Goal: Browse casually: Explore the website without a specific task or goal

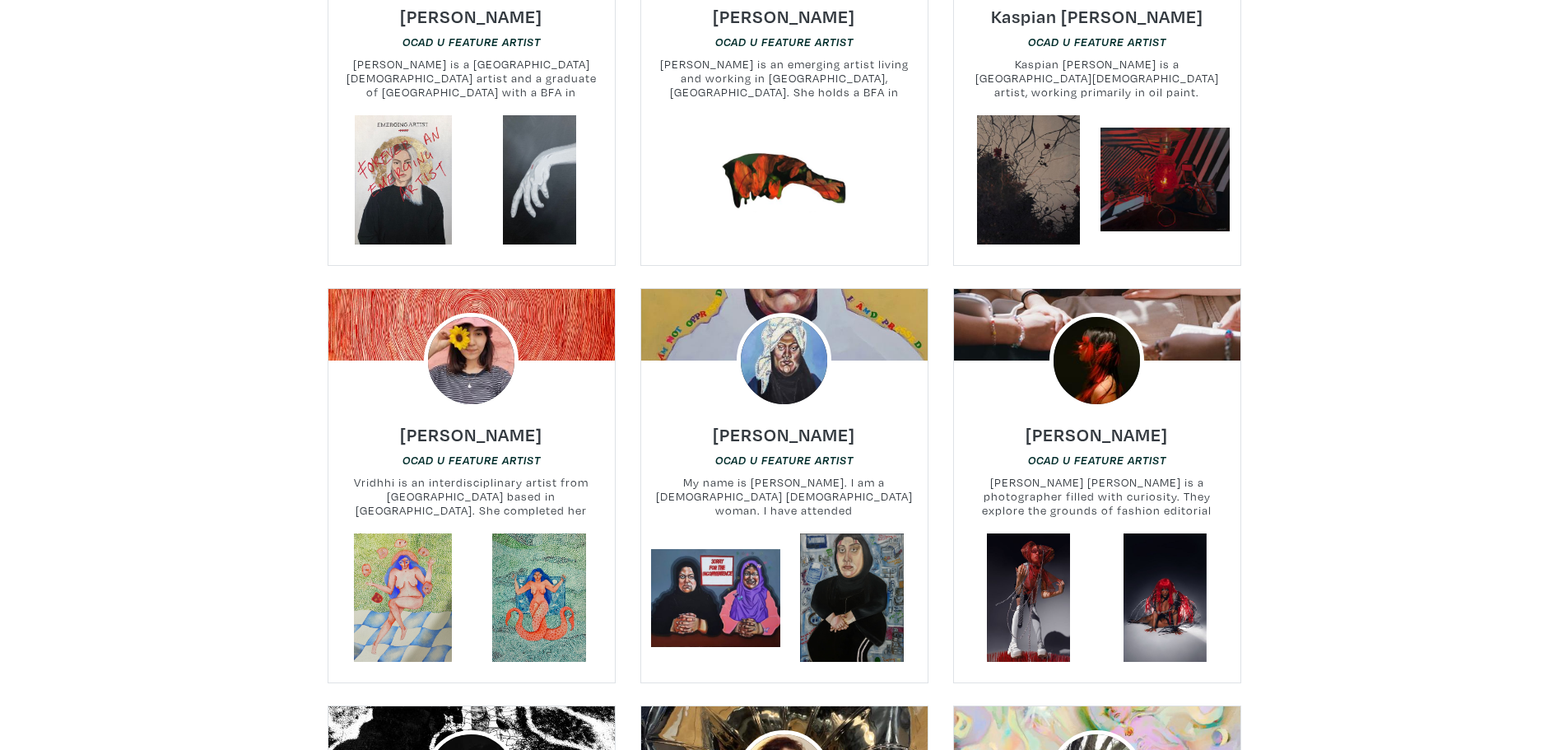
scroll to position [10371, 0]
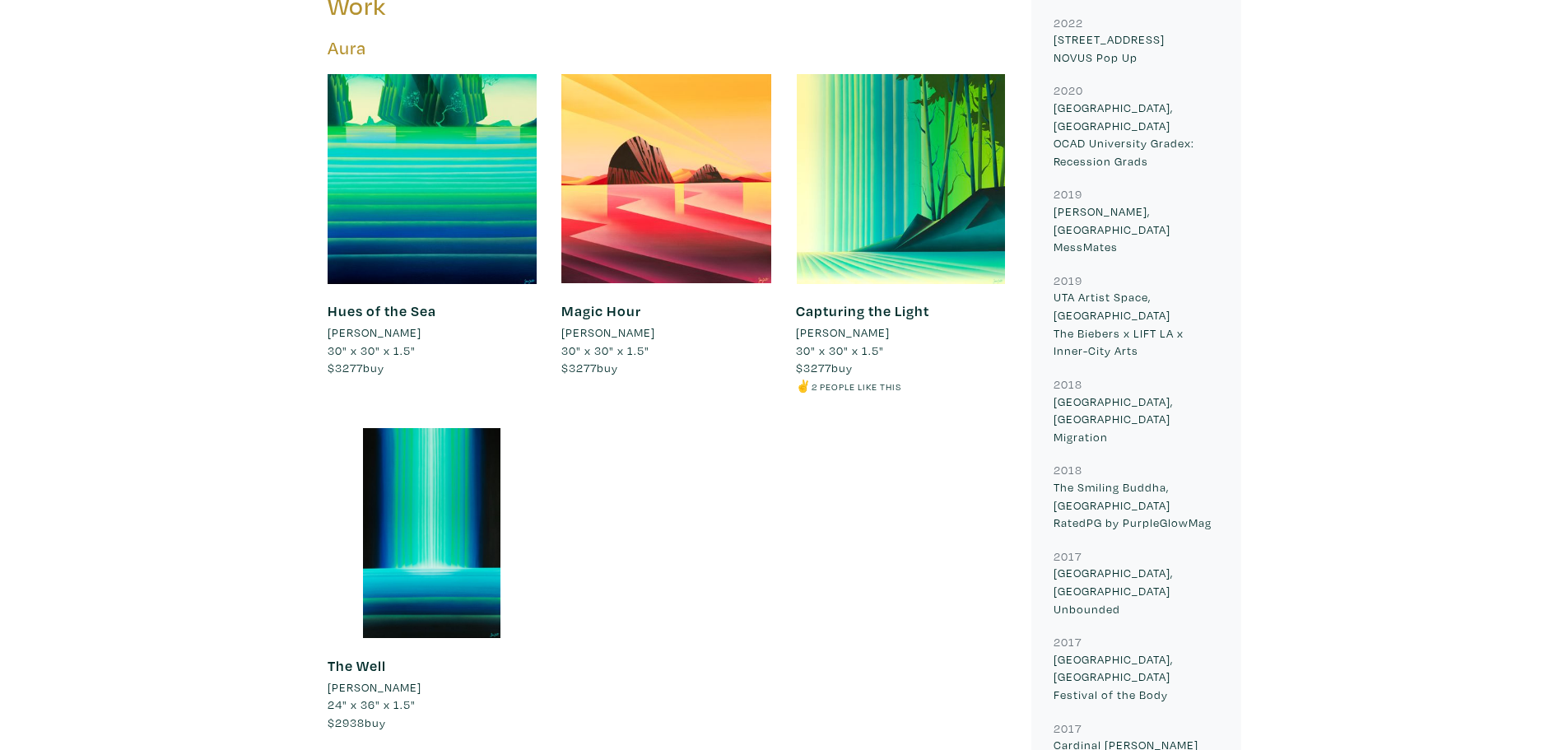
scroll to position [906, 0]
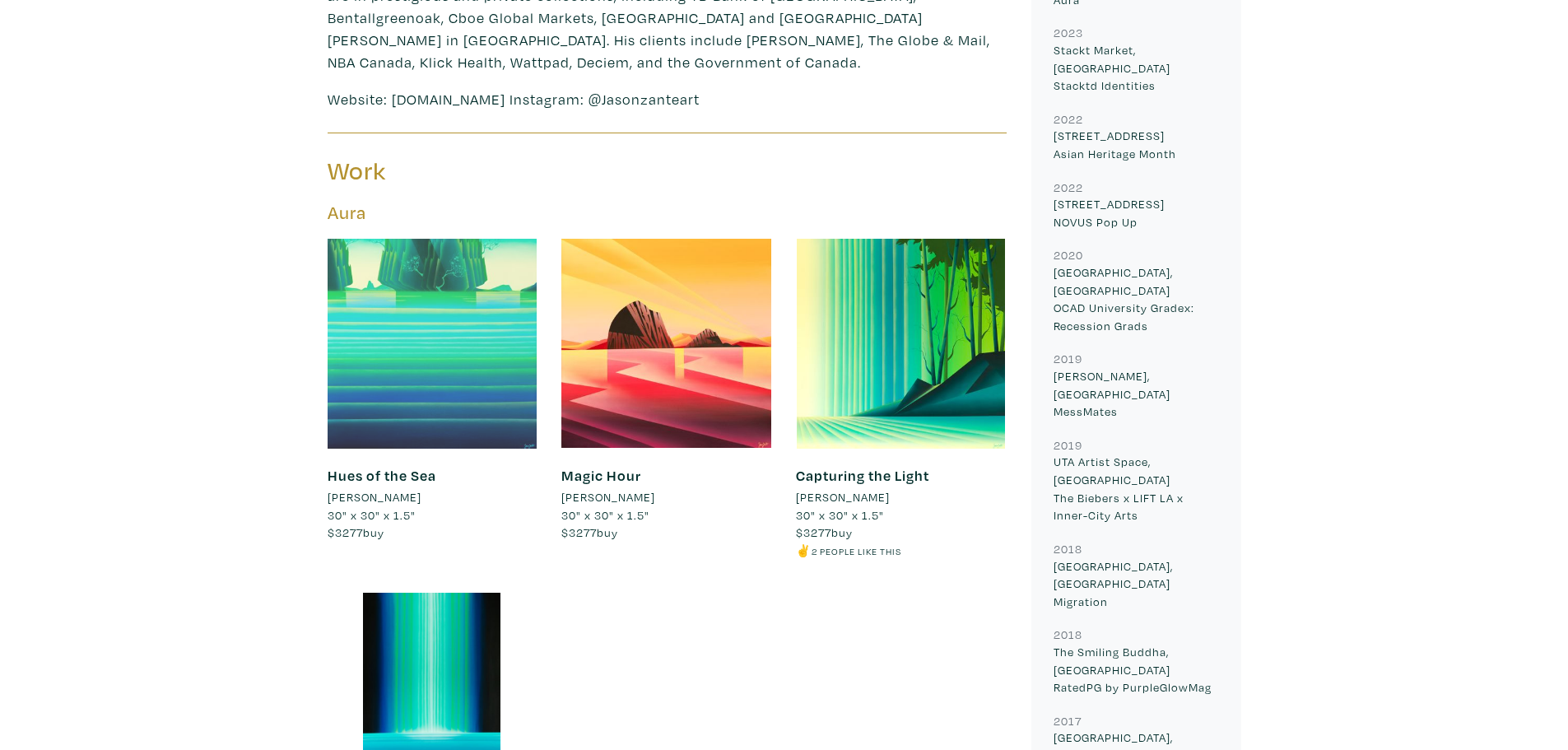
click at [428, 295] on div at bounding box center [433, 344] width 210 height 210
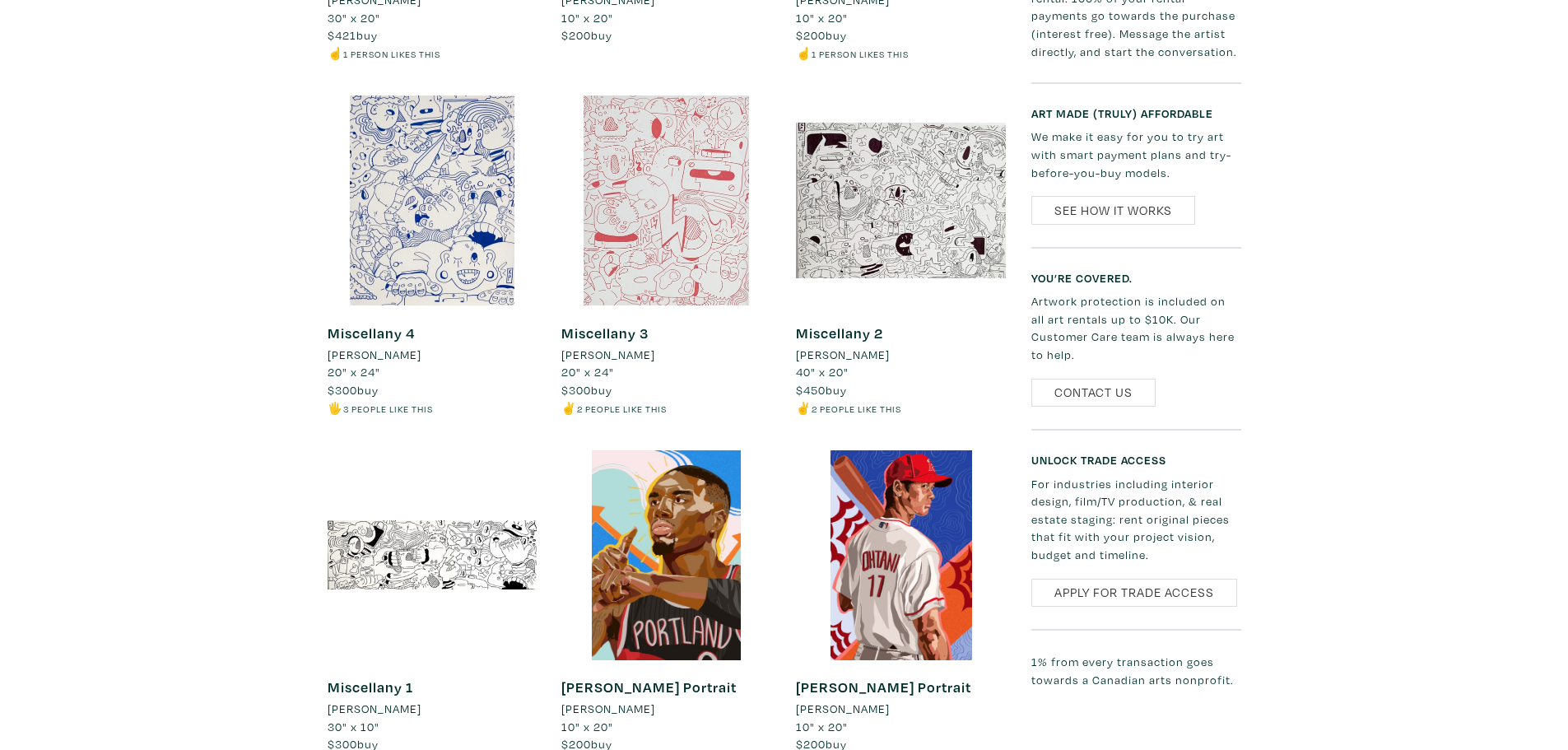
scroll to position [1400, 0]
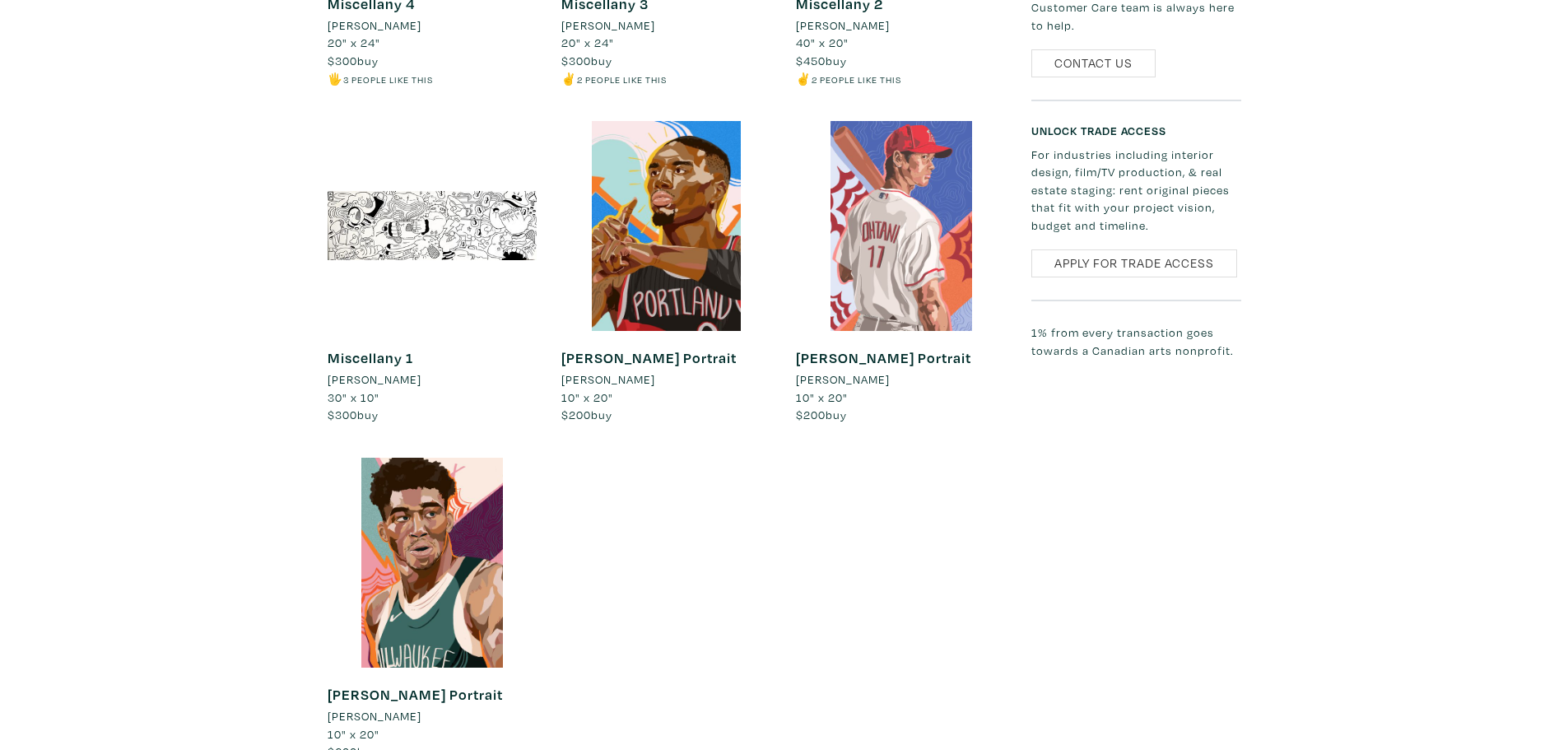
click at [892, 232] on div at bounding box center [901, 226] width 210 height 210
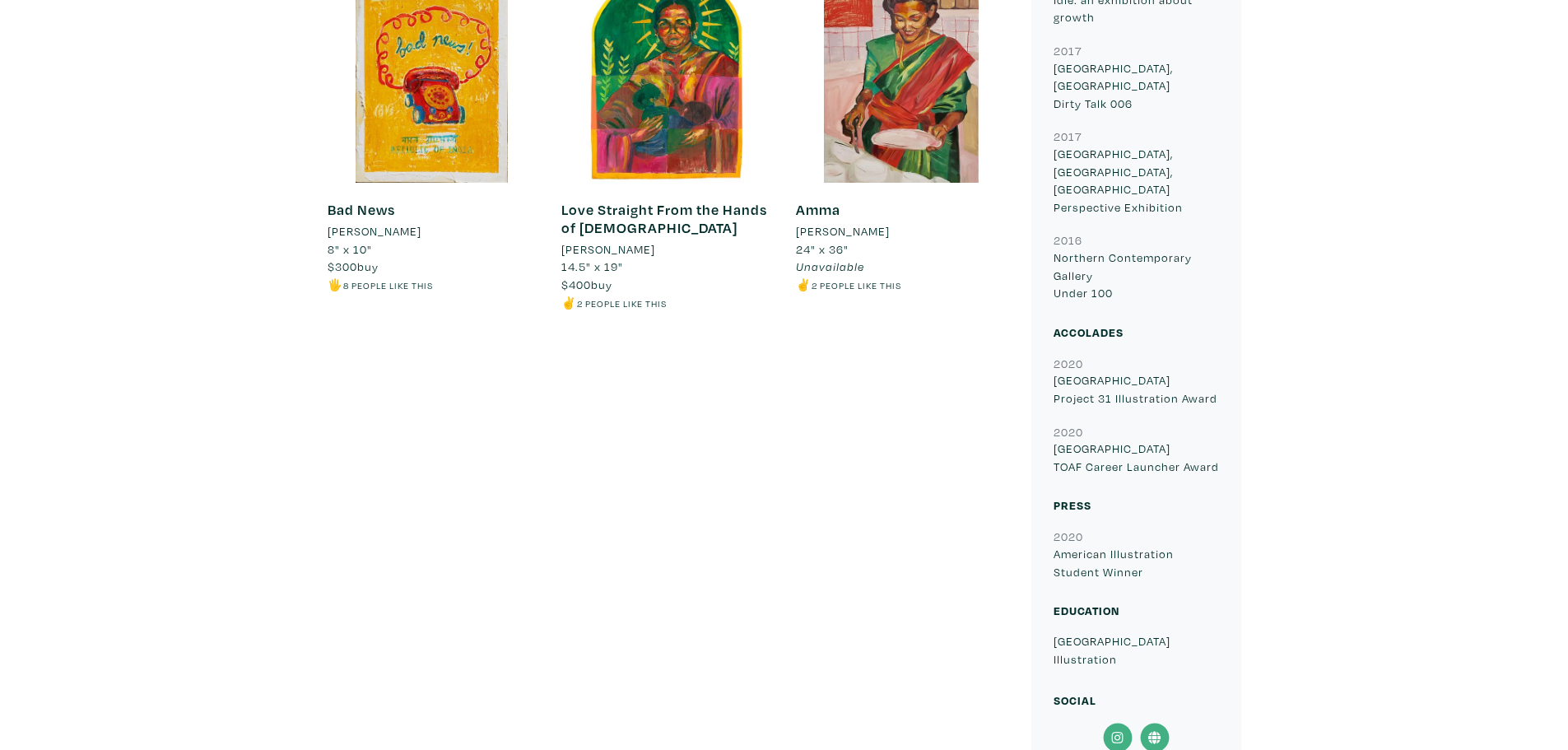
scroll to position [987, 0]
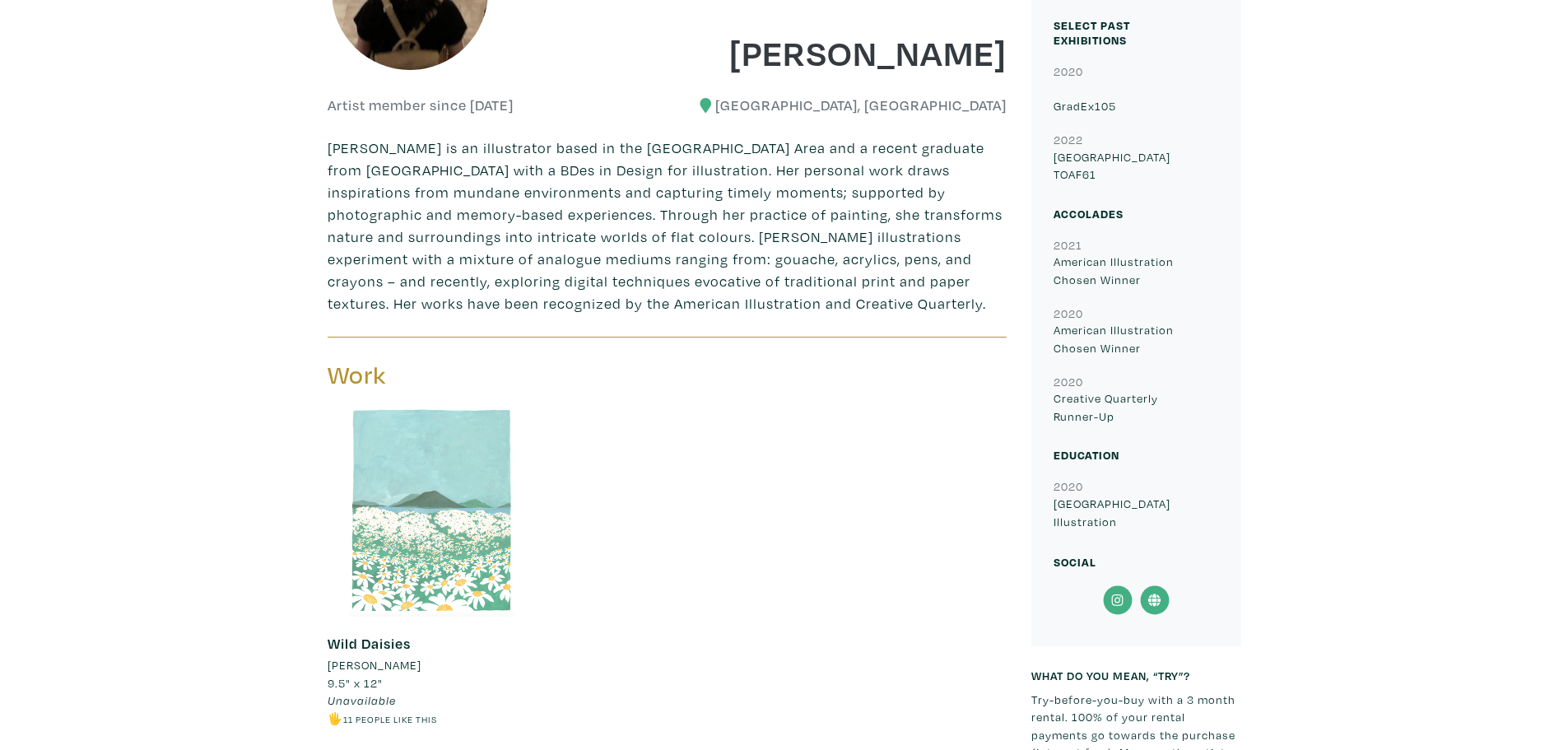
scroll to position [576, 0]
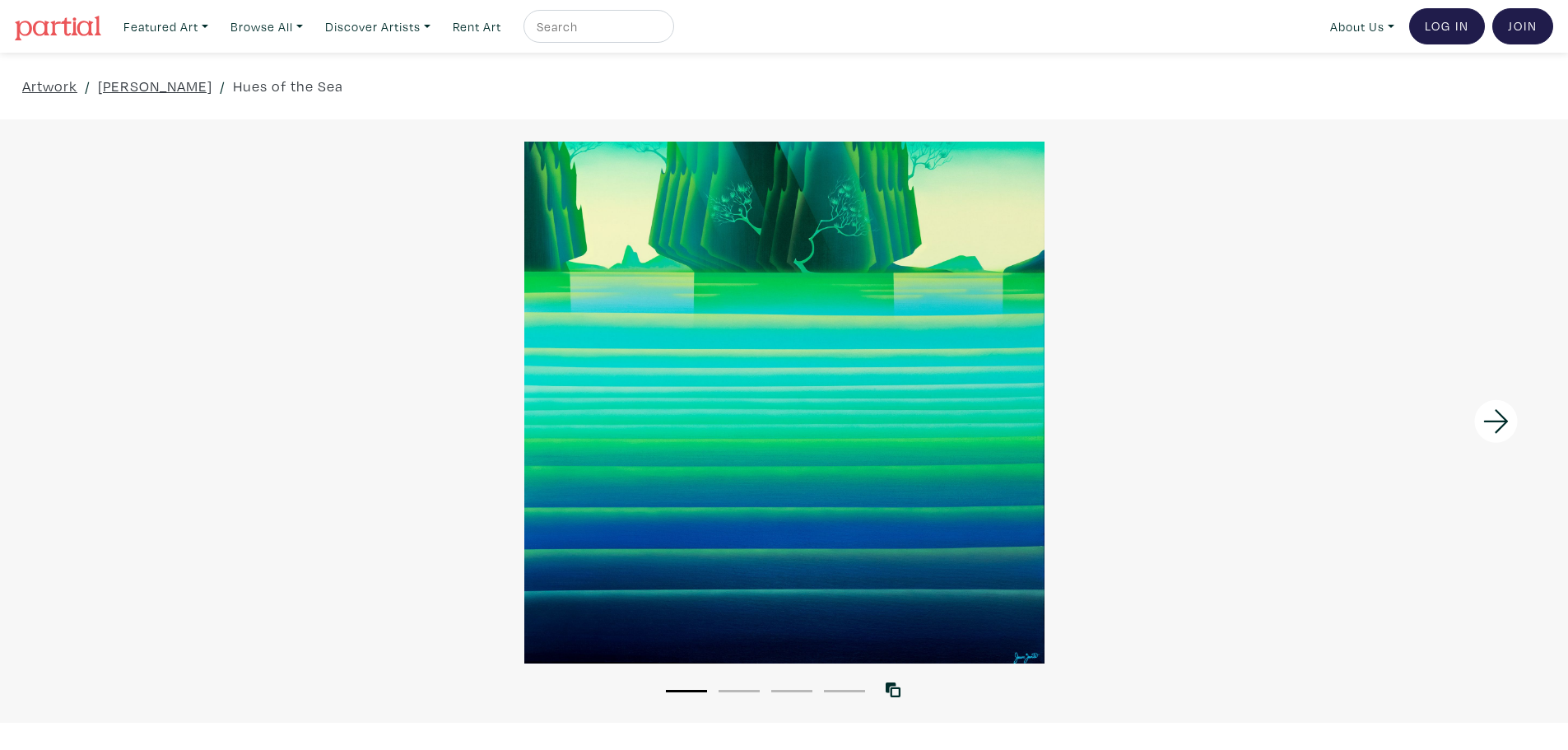
click at [1491, 423] on icon at bounding box center [1496, 421] width 56 height 44
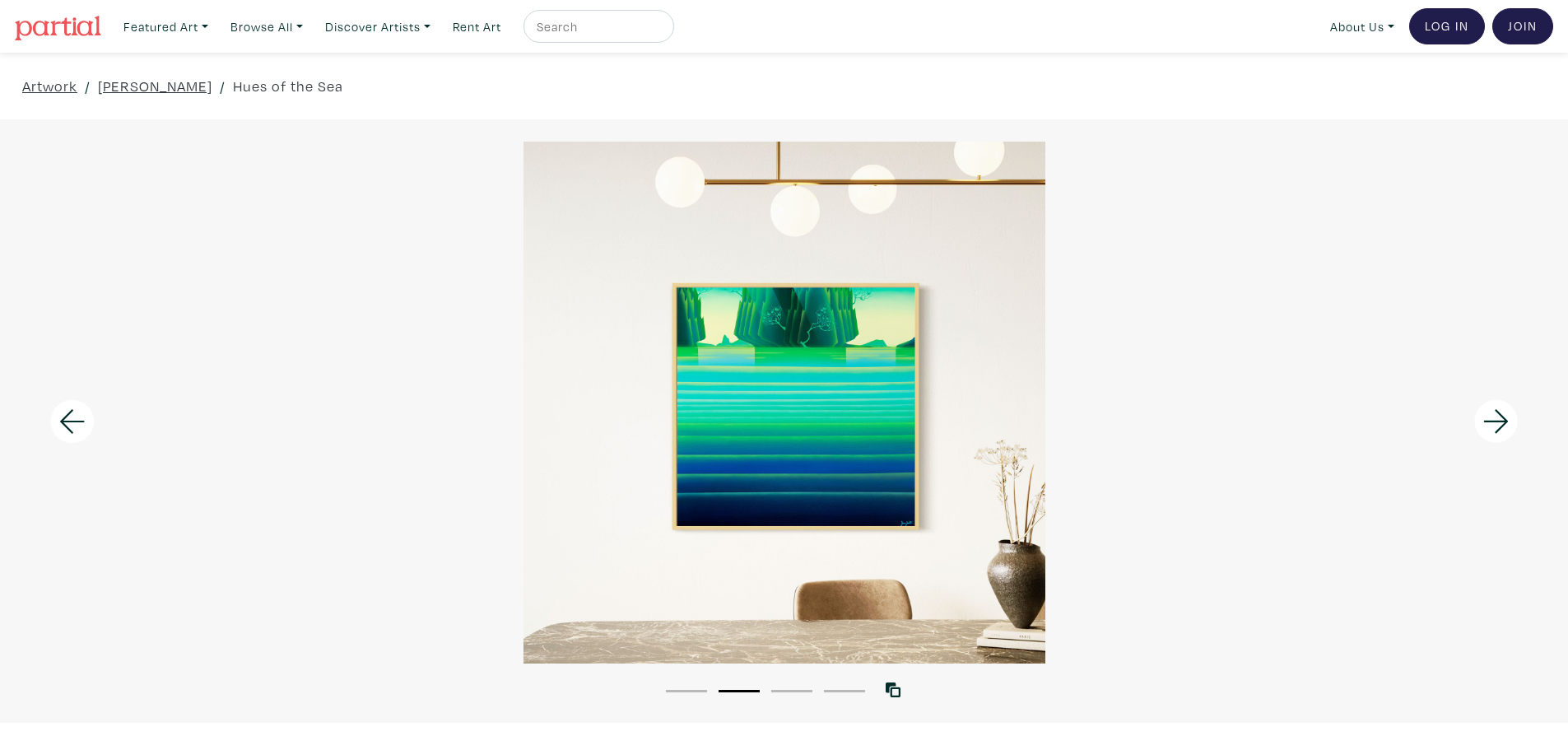
click at [1491, 423] on icon at bounding box center [1496, 421] width 56 height 44
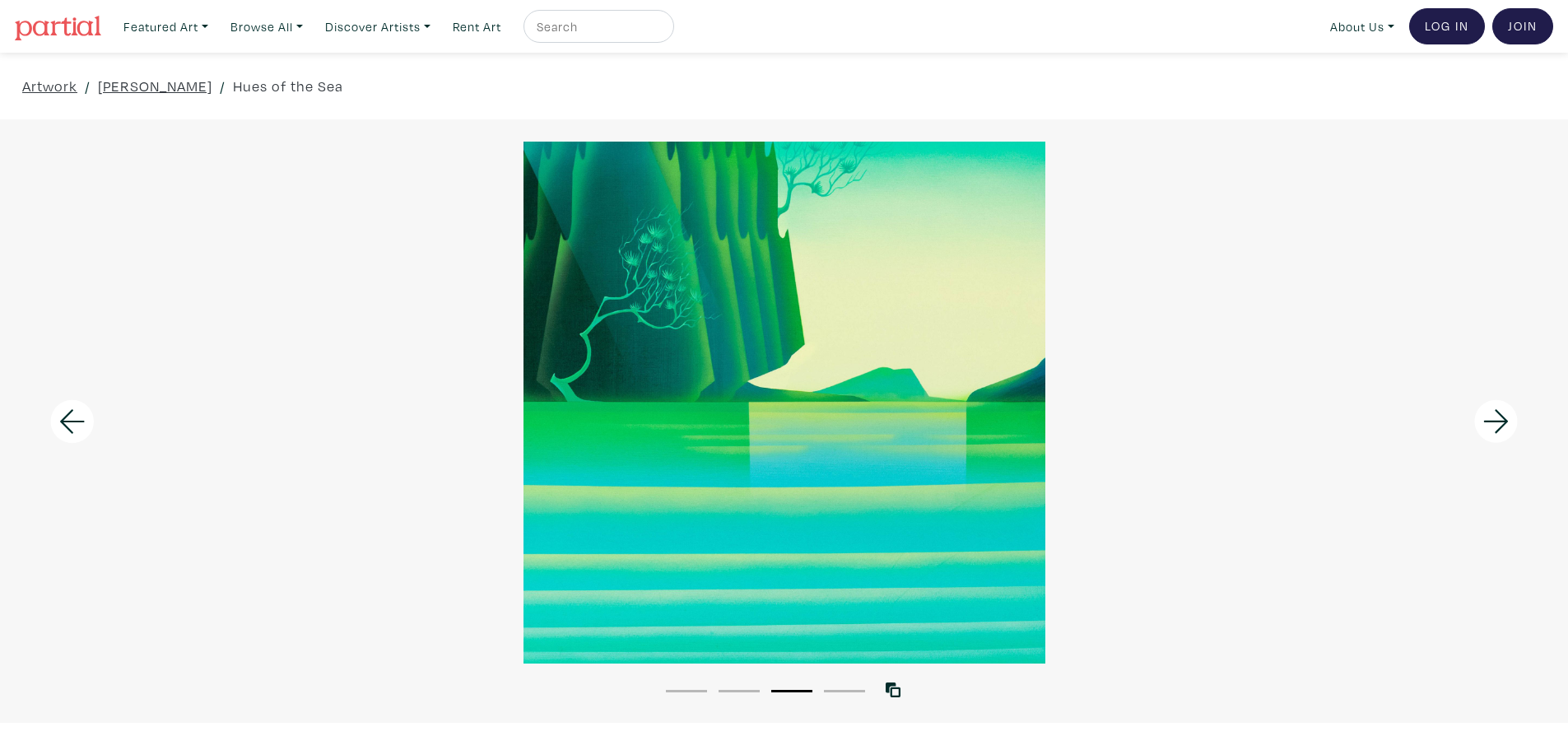
click at [1490, 422] on icon at bounding box center [1496, 421] width 56 height 44
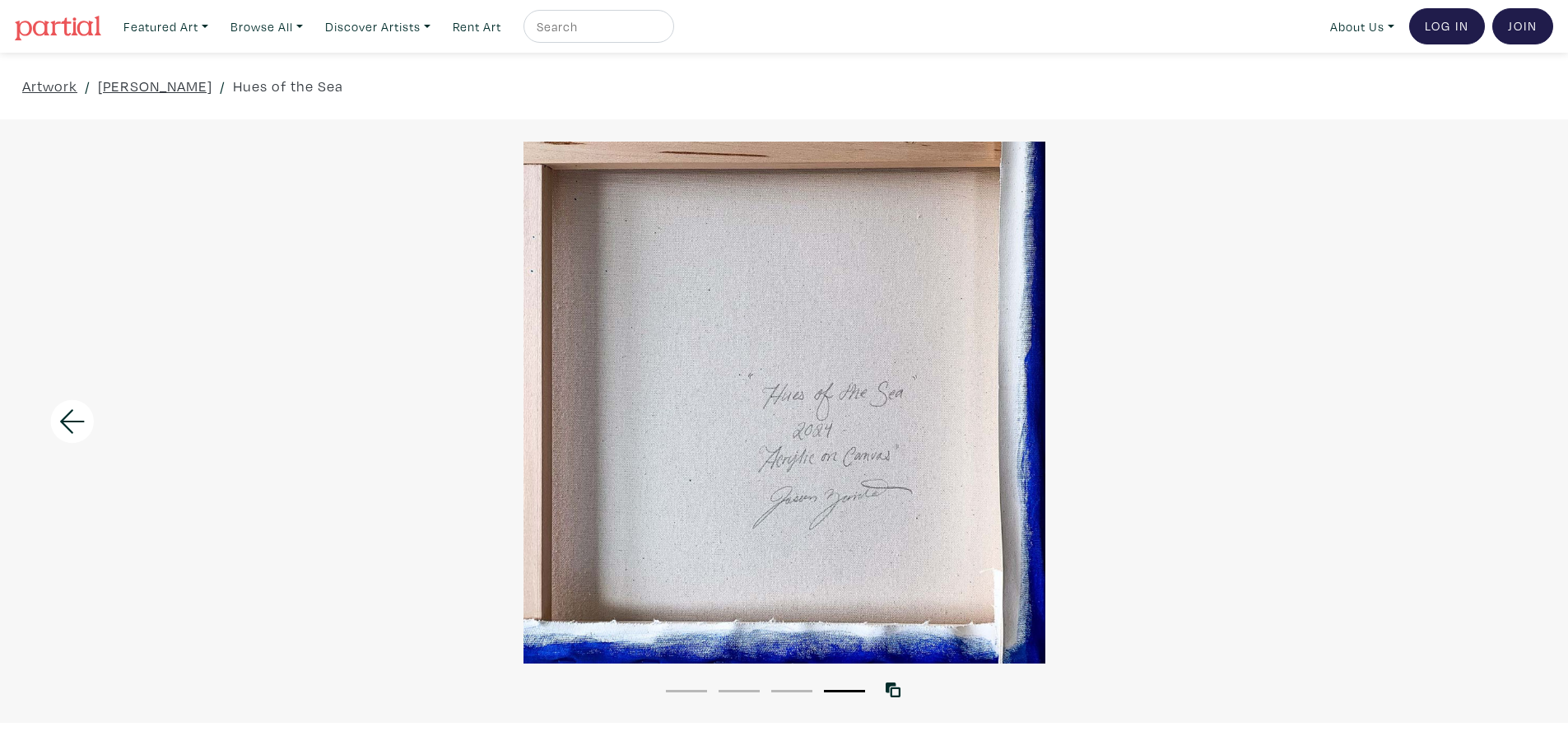
click at [1482, 424] on div at bounding box center [784, 403] width 1568 height 522
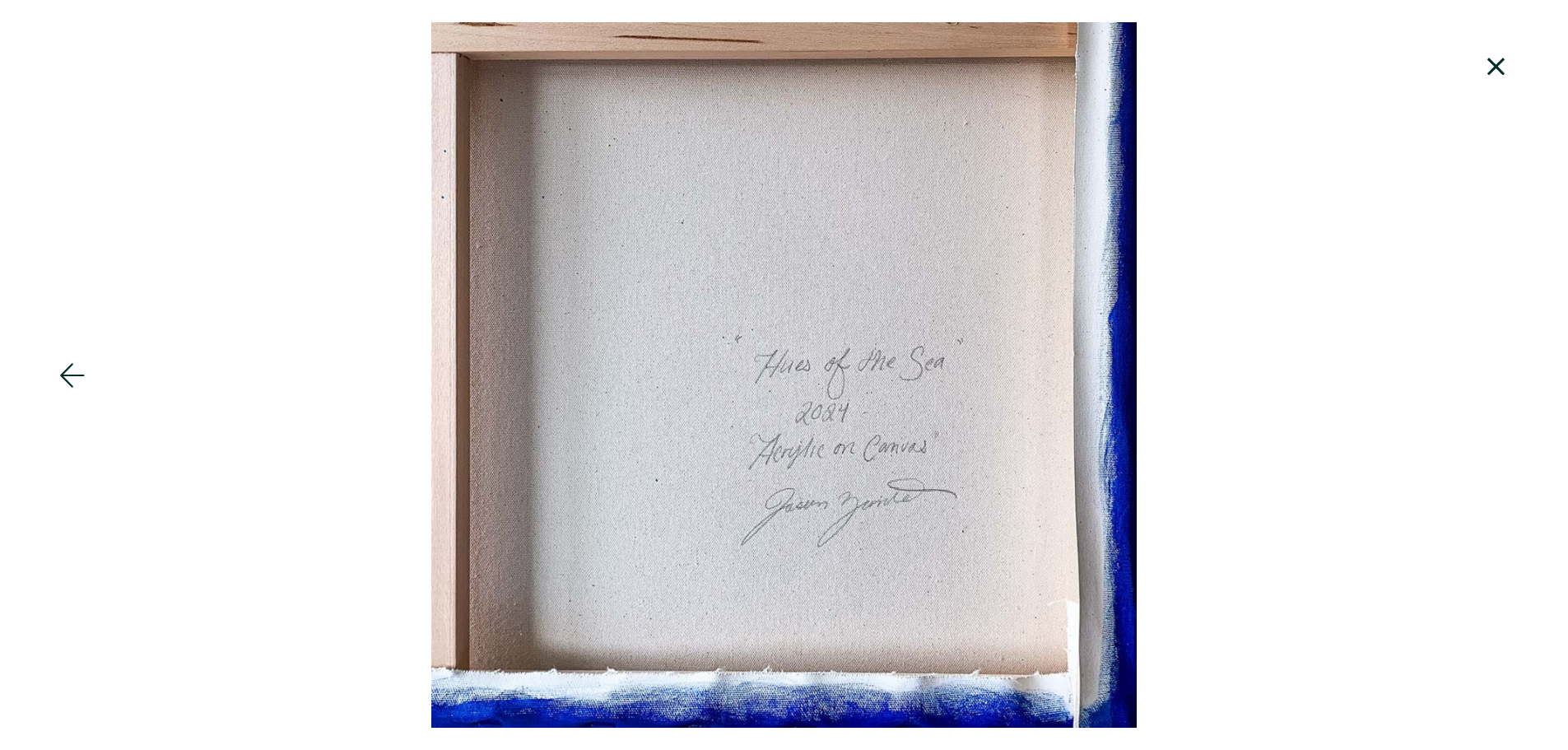
click at [1487, 67] on icon at bounding box center [1496, 66] width 56 height 44
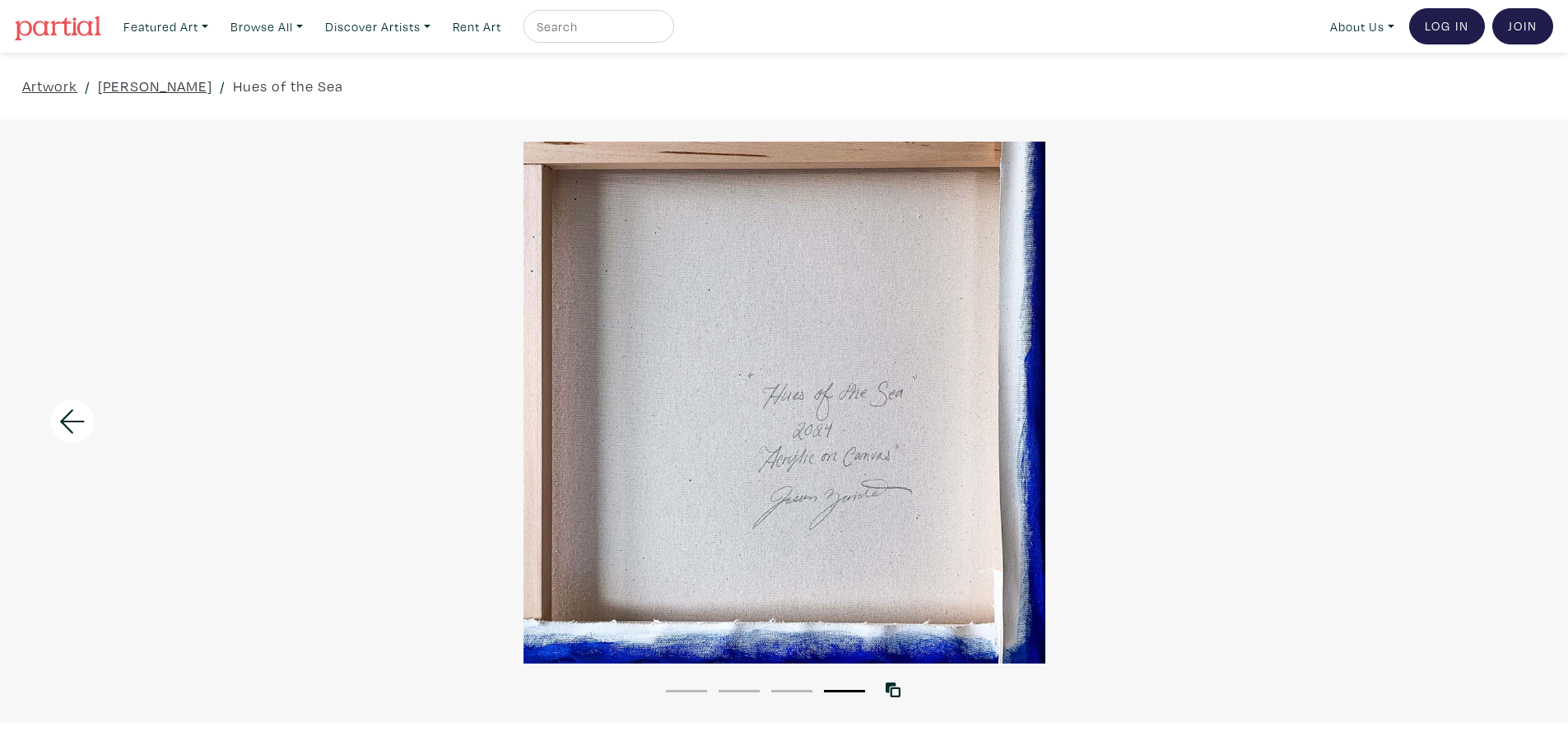
scroll to position [411, 0]
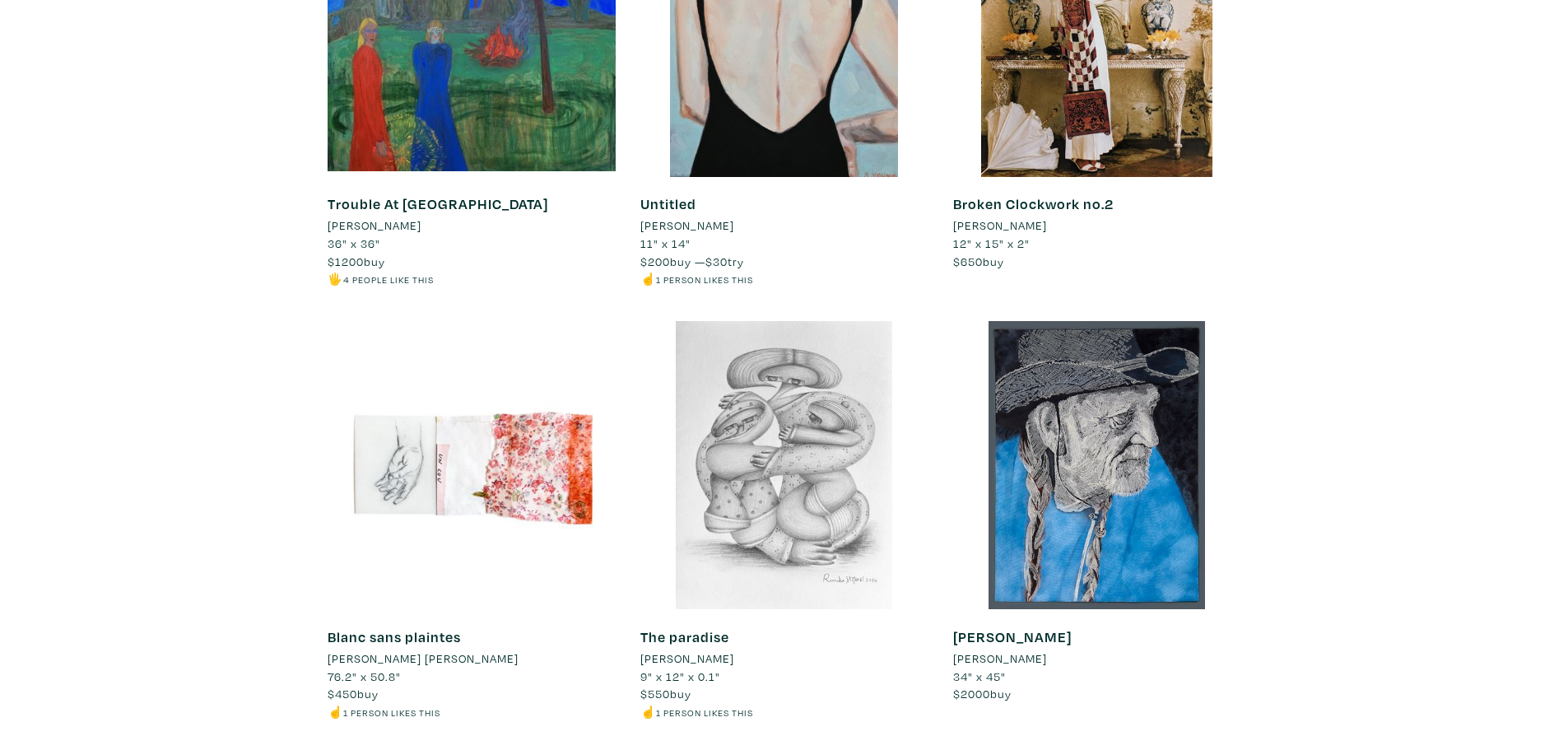
scroll to position [15970, 0]
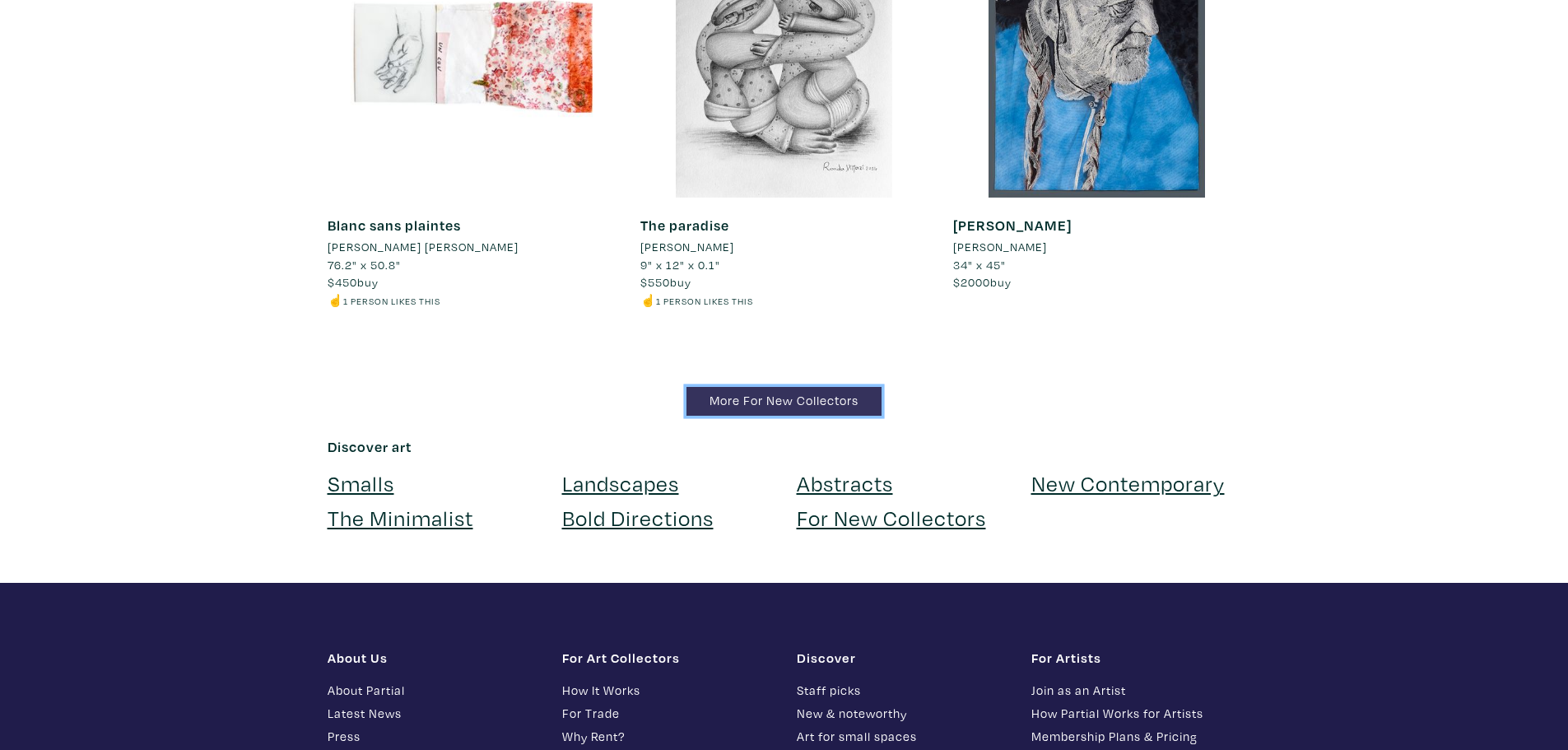
click at [820, 387] on link "More For New Collectors" at bounding box center [784, 401] width 195 height 29
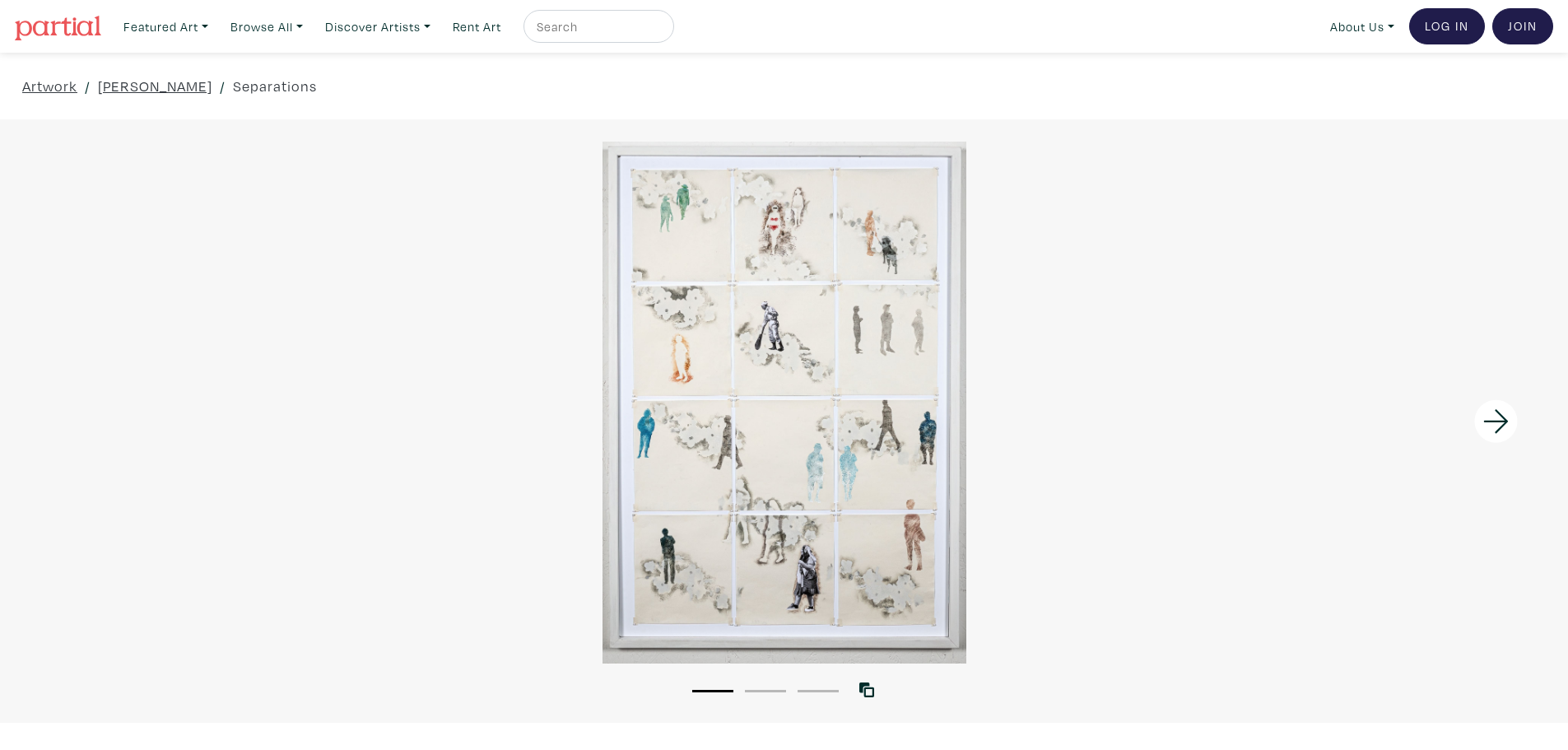
click at [1501, 417] on icon at bounding box center [1496, 421] width 56 height 44
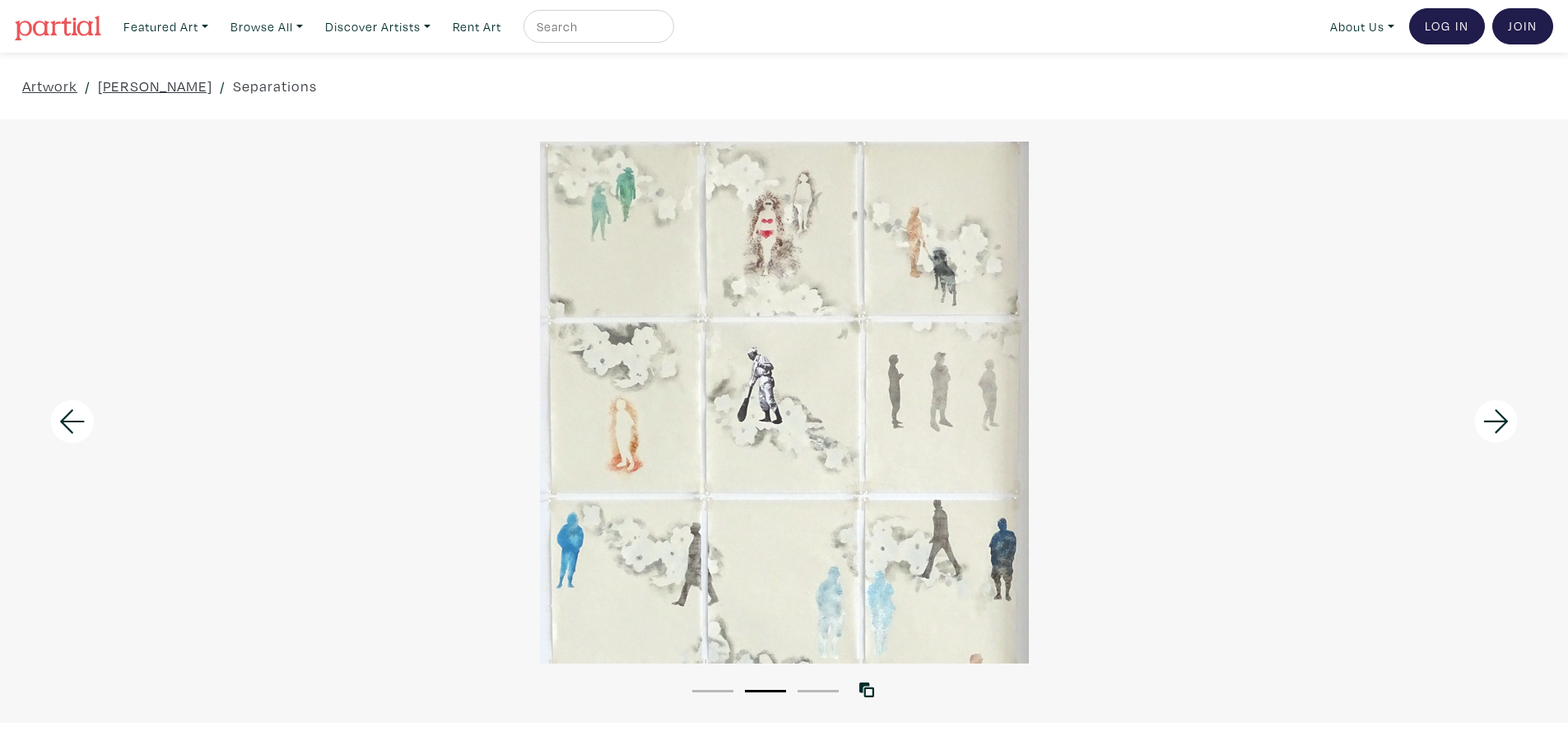
click at [1501, 417] on icon at bounding box center [1496, 421] width 56 height 44
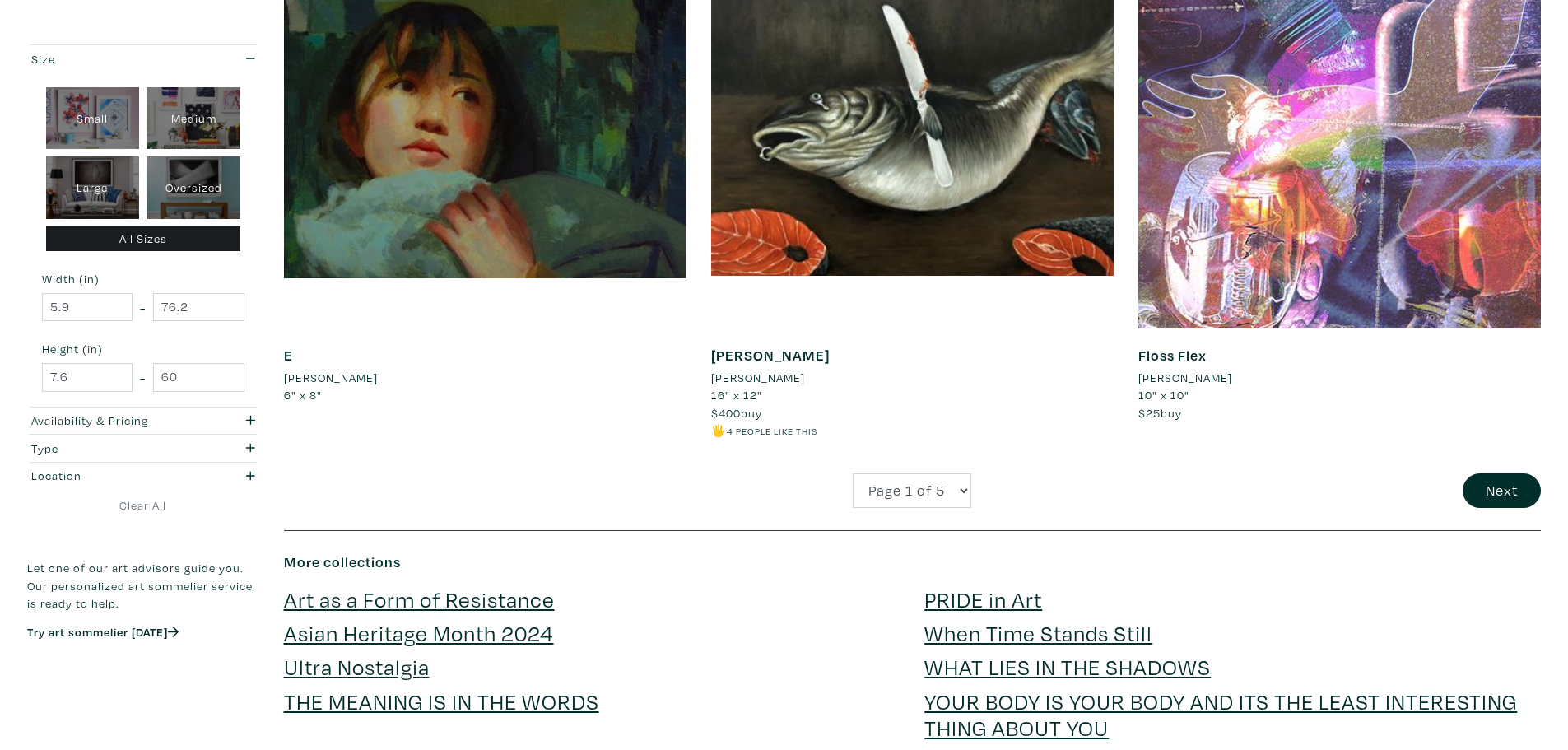
scroll to position [4280, 0]
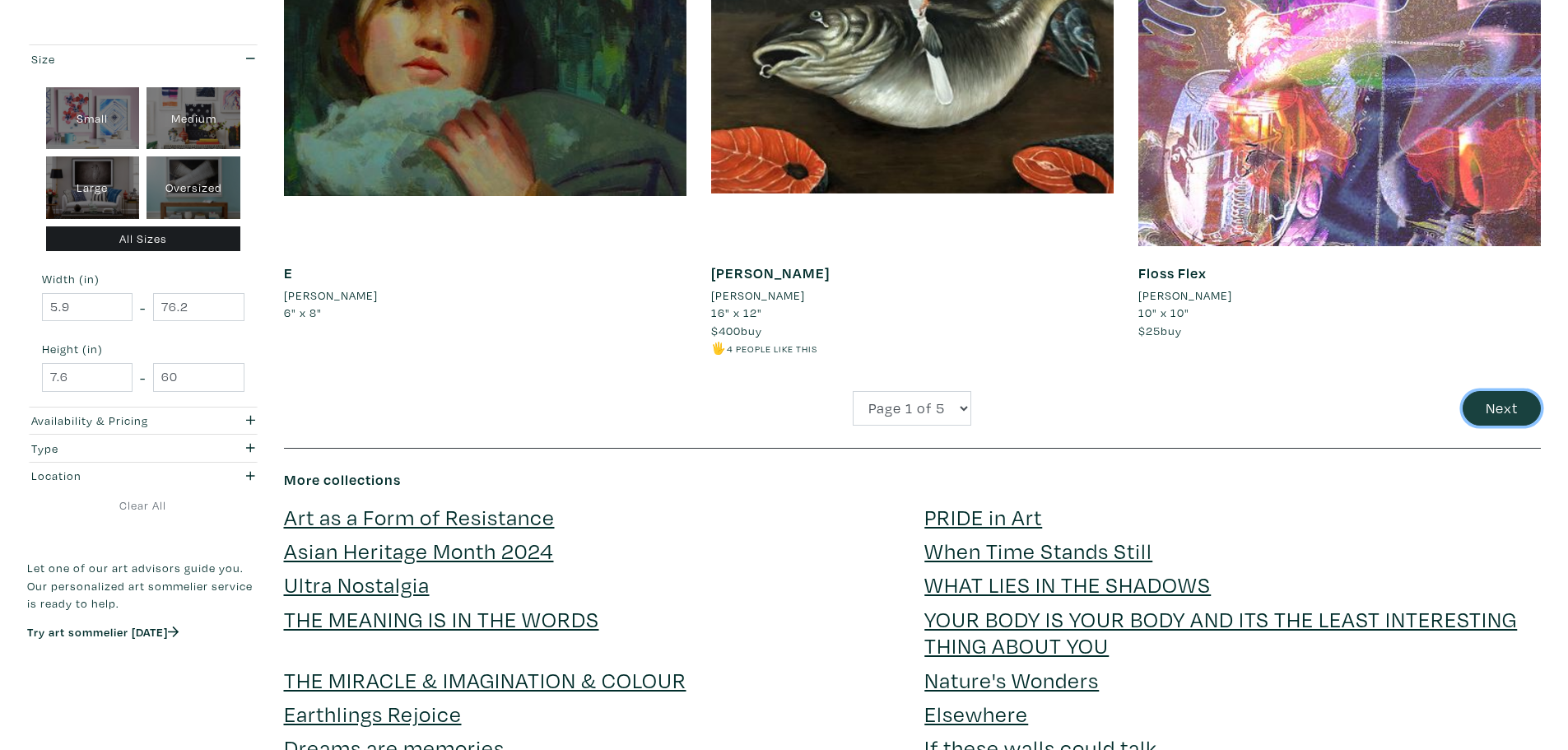
click at [1510, 406] on button "Next" at bounding box center [1500, 409] width 78 height 36
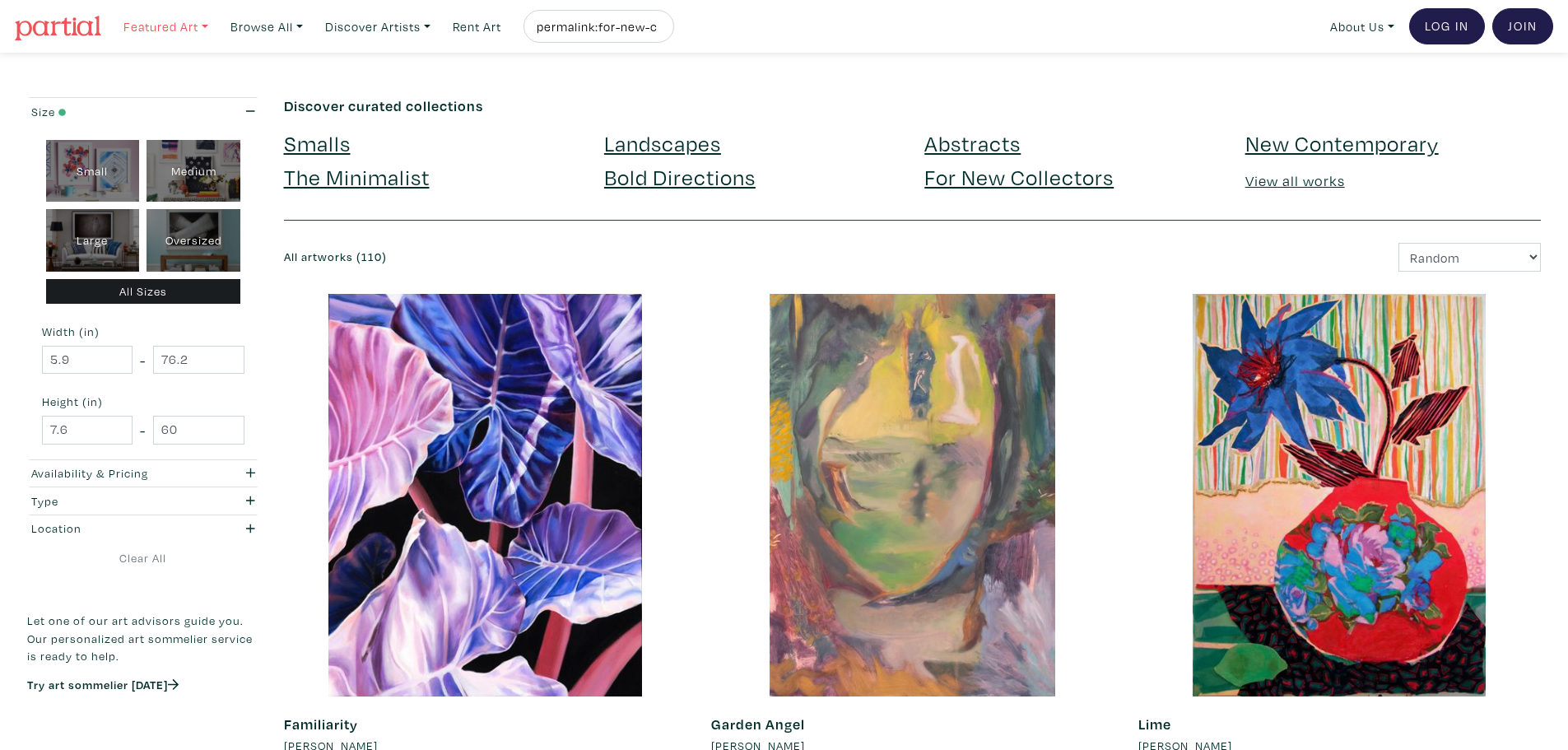
click at [175, 23] on link "Featured Art" at bounding box center [166, 27] width 99 height 34
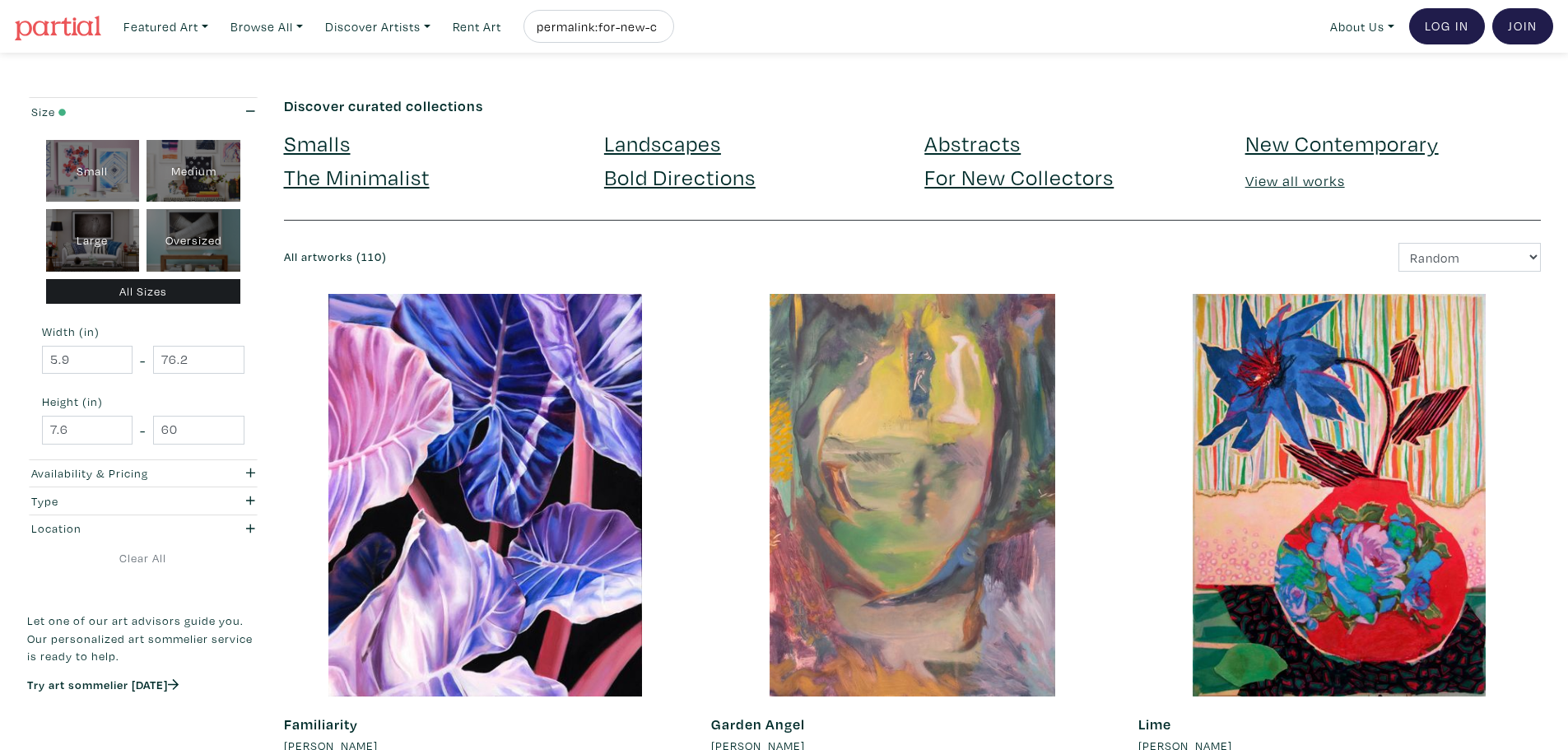
click at [1288, 178] on link "View all works" at bounding box center [1295, 180] width 99 height 19
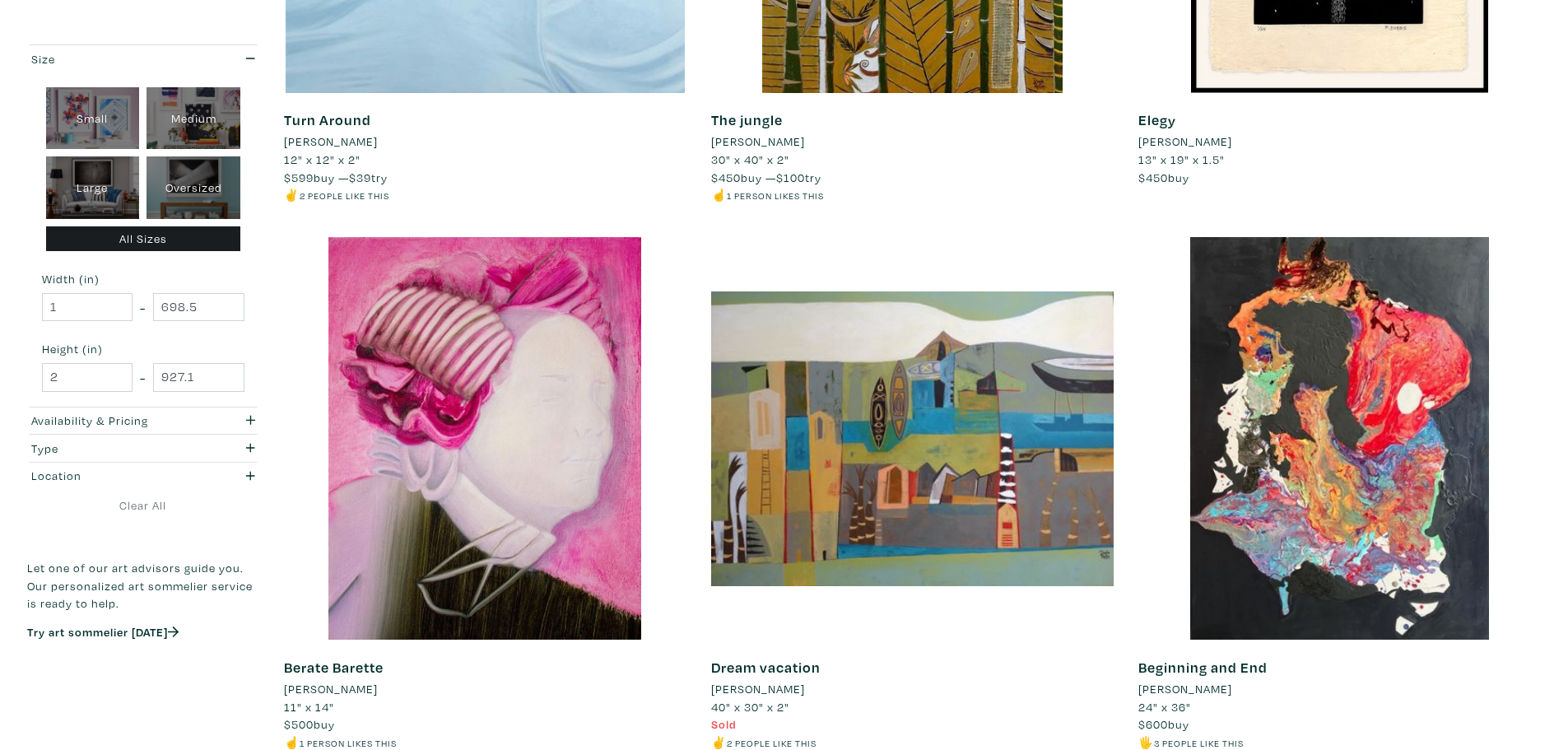
scroll to position [4363, 0]
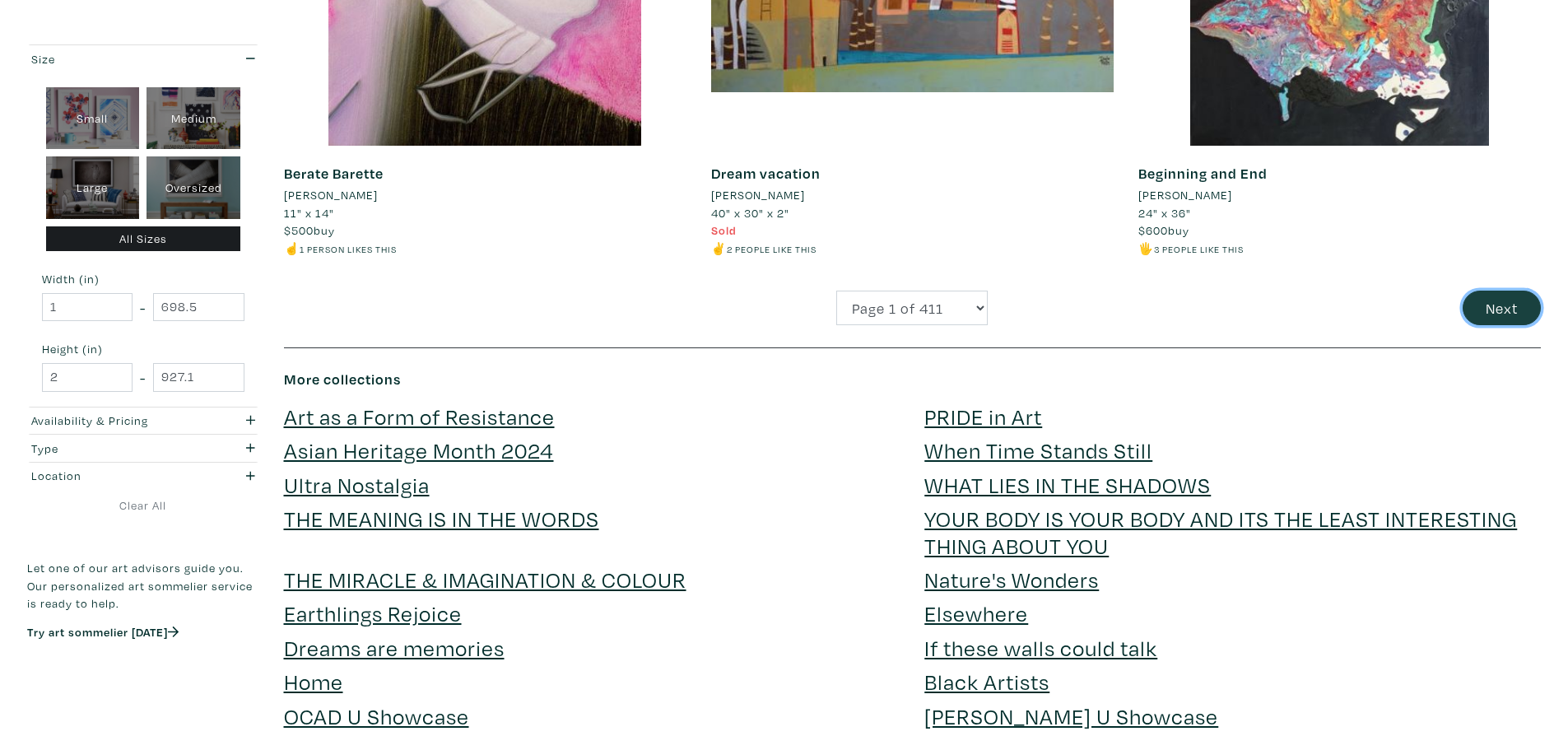
click at [1506, 309] on button "Next" at bounding box center [1500, 309] width 78 height 36
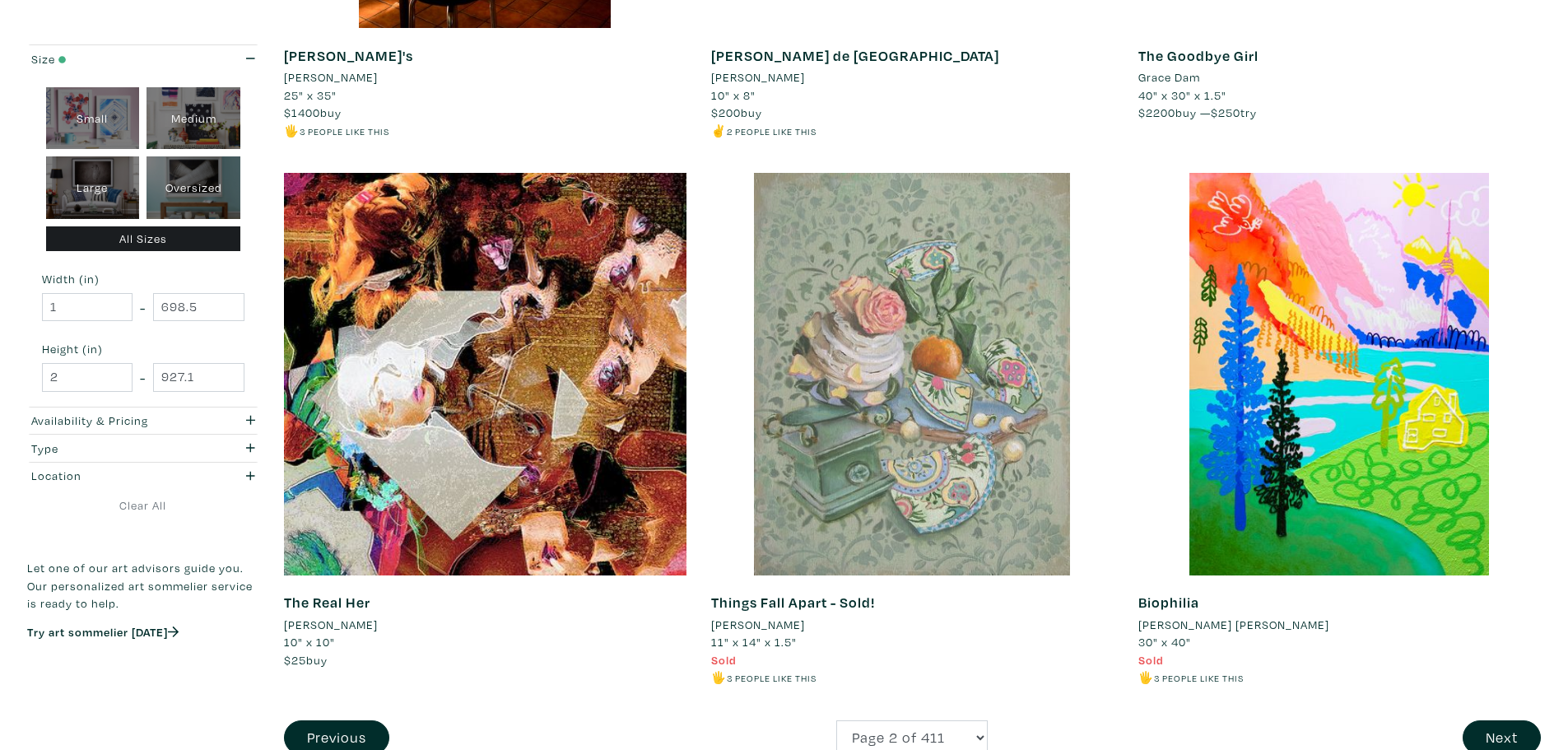
scroll to position [4363, 0]
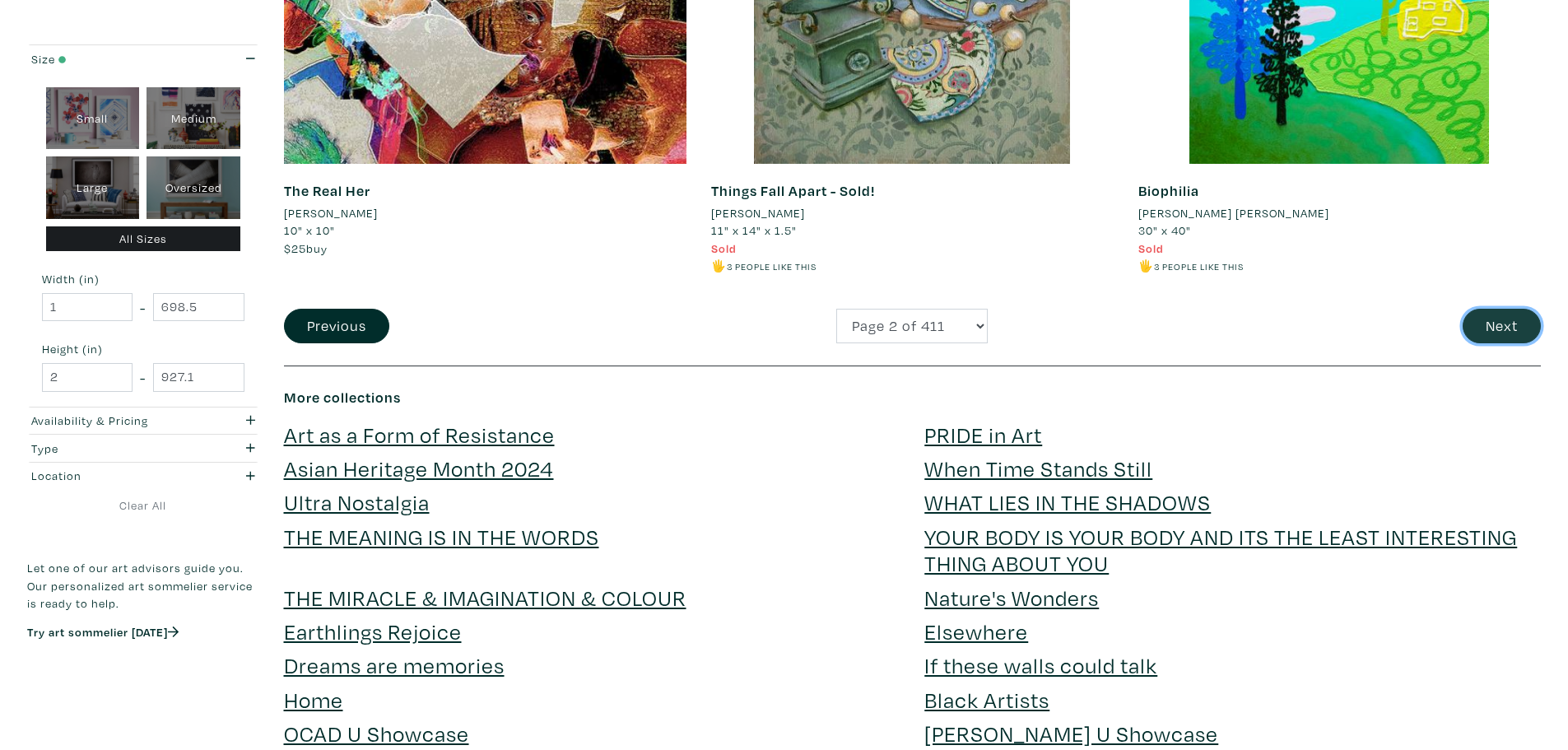
click at [1515, 330] on button "Next" at bounding box center [1500, 327] width 78 height 36
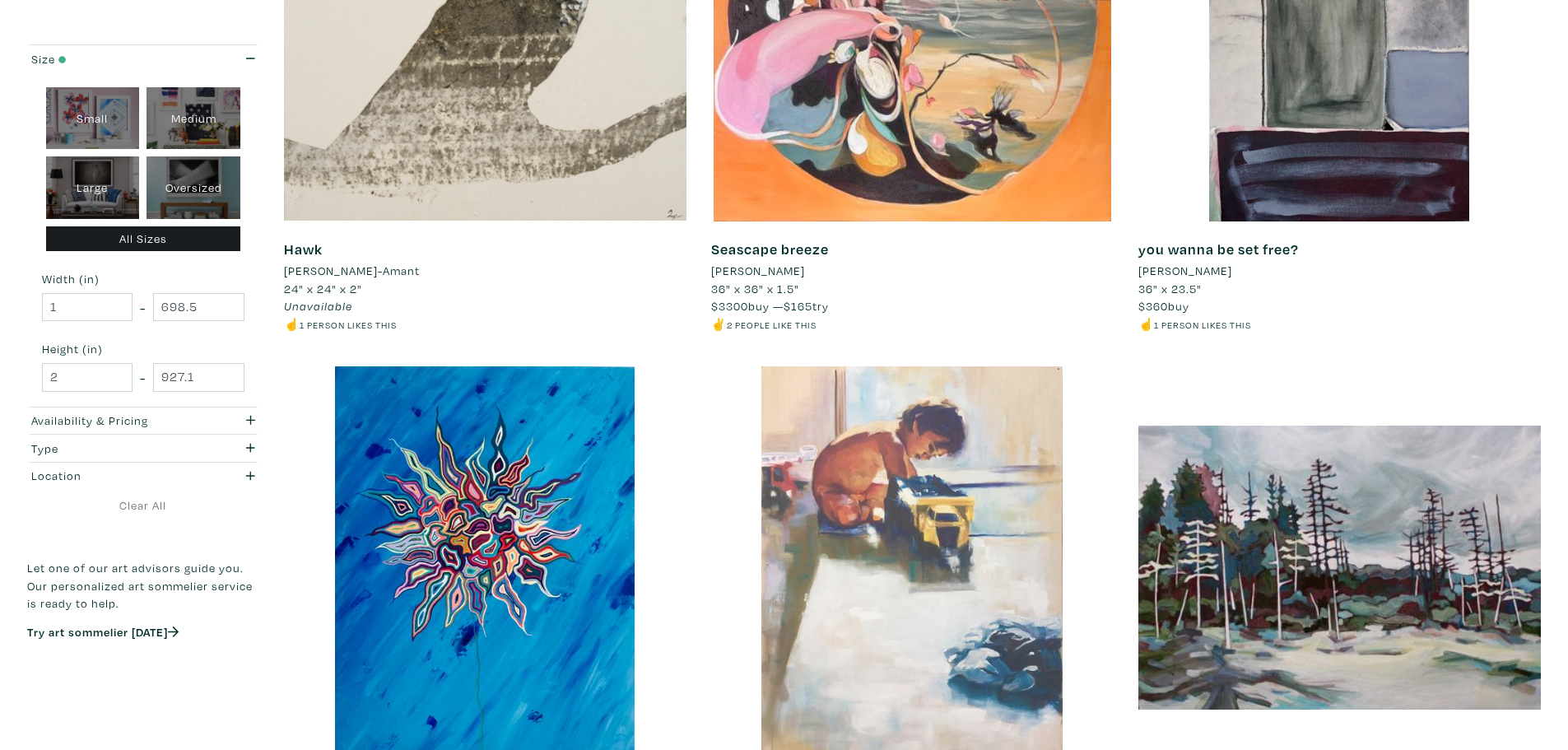
scroll to position [3951, 0]
